Goal: Task Accomplishment & Management: Manage account settings

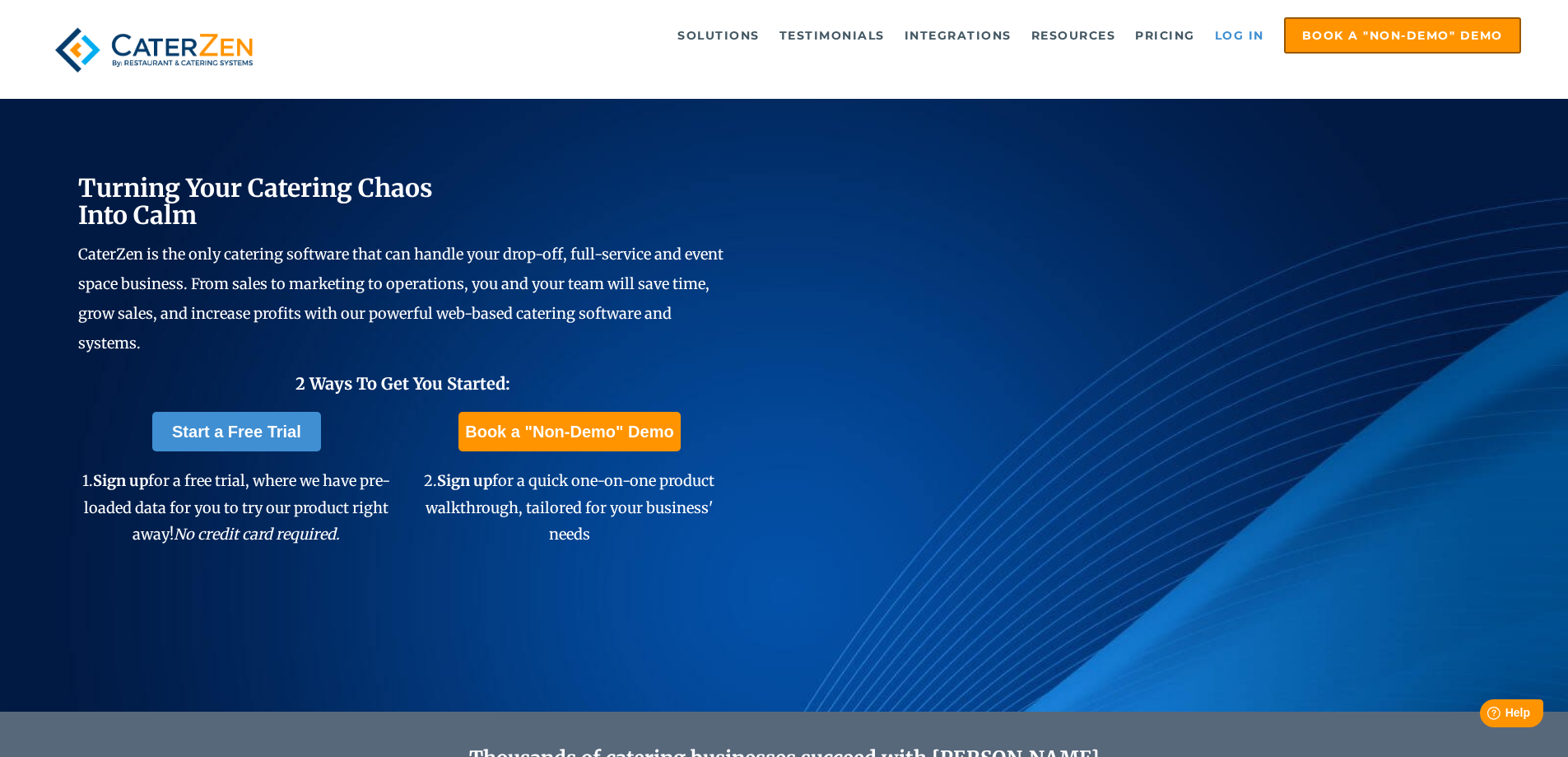
click at [1240, 42] on link "Log in" at bounding box center [1240, 35] width 66 height 33
click at [1250, 39] on link "Log in" at bounding box center [1240, 35] width 66 height 33
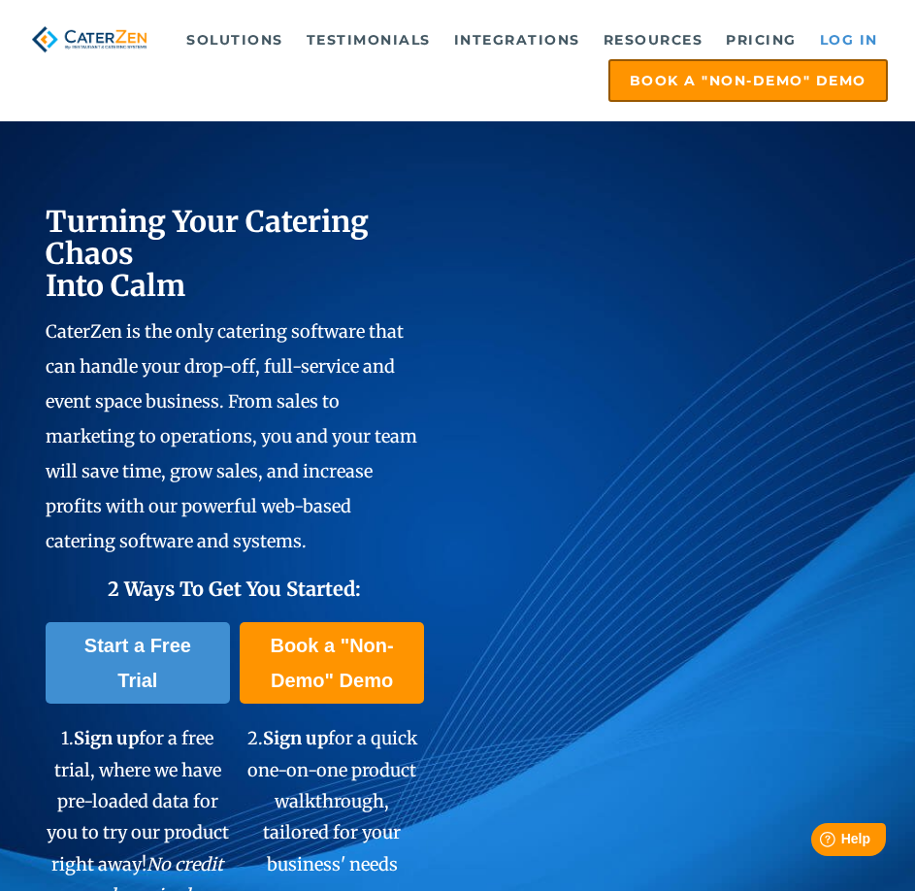
click at [816, 39] on link "Log in" at bounding box center [849, 39] width 78 height 39
